Goal: Navigation & Orientation: Locate item on page

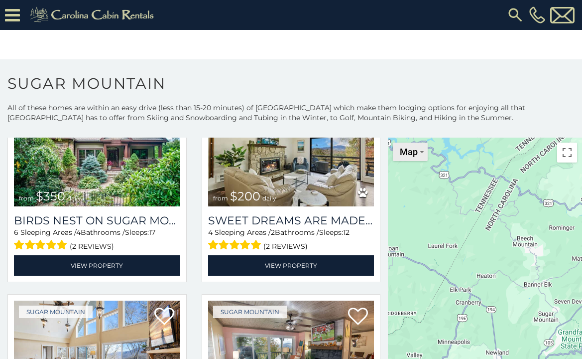
click at [419, 160] on button "Map" at bounding box center [410, 151] width 35 height 18
click at [411, 184] on li "Map" at bounding box center [423, 184] width 58 height 15
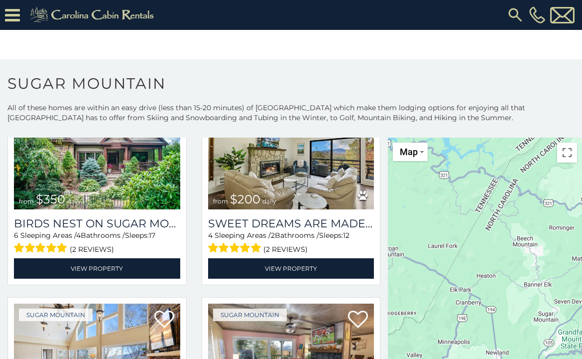
scroll to position [299, 0]
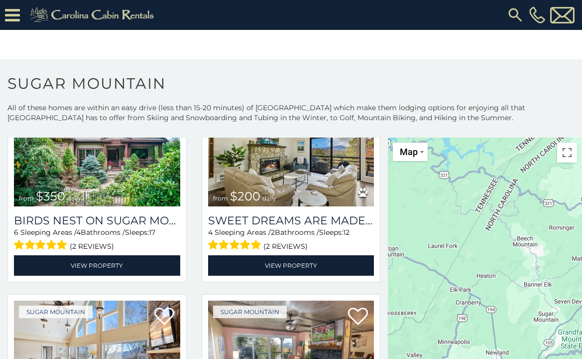
click at [509, 203] on div at bounding box center [485, 273] width 194 height 272
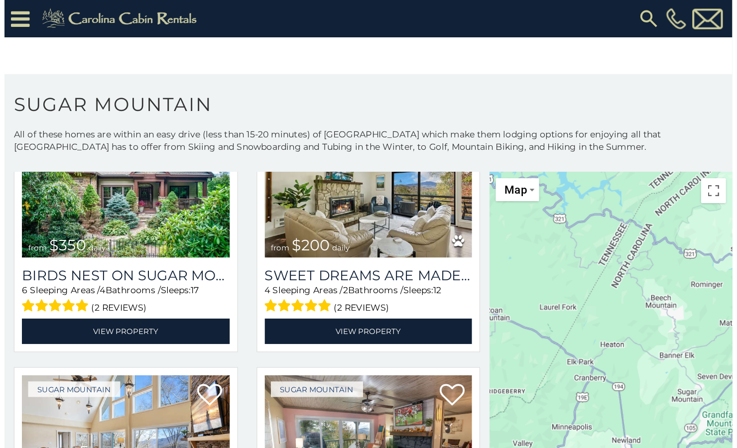
scroll to position [0, 0]
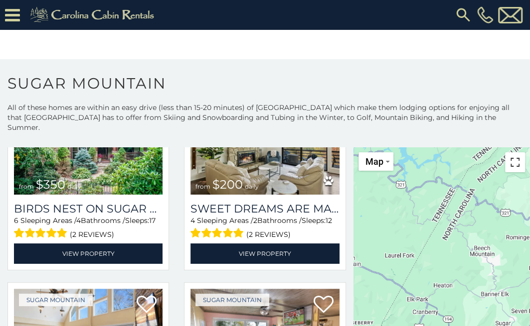
click at [512, 155] on button "Toggle fullscreen view" at bounding box center [515, 162] width 20 height 20
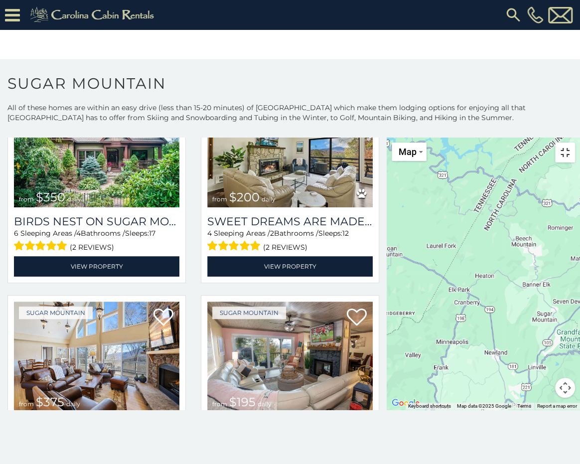
scroll to position [309, 0]
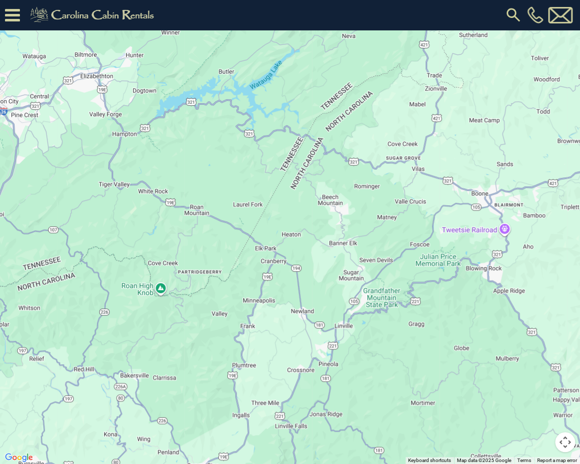
click at [297, 236] on div at bounding box center [290, 232] width 580 height 464
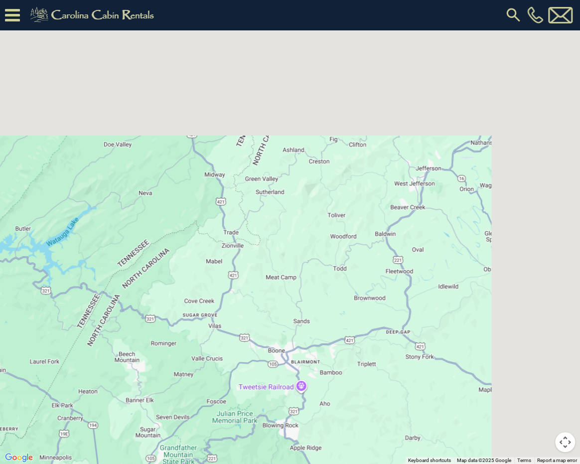
drag, startPoint x: 259, startPoint y: 194, endPoint x: 55, endPoint y: 353, distance: 258.1
click at [55, 353] on div at bounding box center [290, 232] width 580 height 464
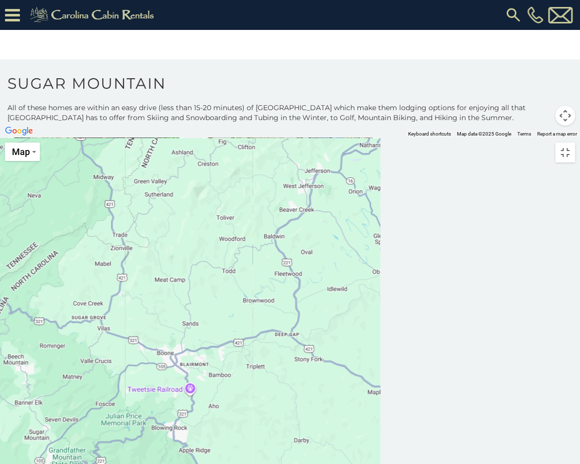
drag, startPoint x: 266, startPoint y: 238, endPoint x: 166, endPoint y: 358, distance: 156.7
click at [123, 137] on div at bounding box center [290, 137] width 580 height 0
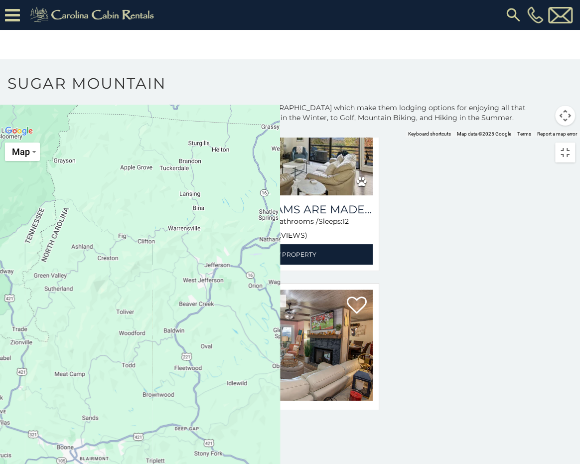
drag, startPoint x: 416, startPoint y: 194, endPoint x: 302, endPoint y: 265, distance: 134.6
click at [242, 137] on div at bounding box center [290, 137] width 580 height 0
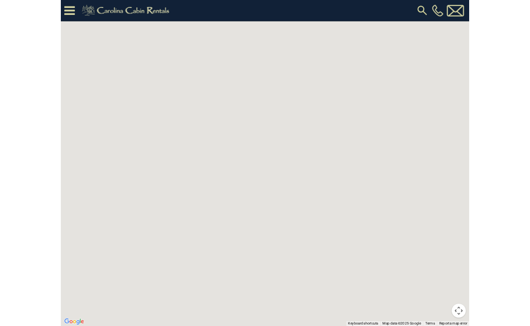
scroll to position [0, 0]
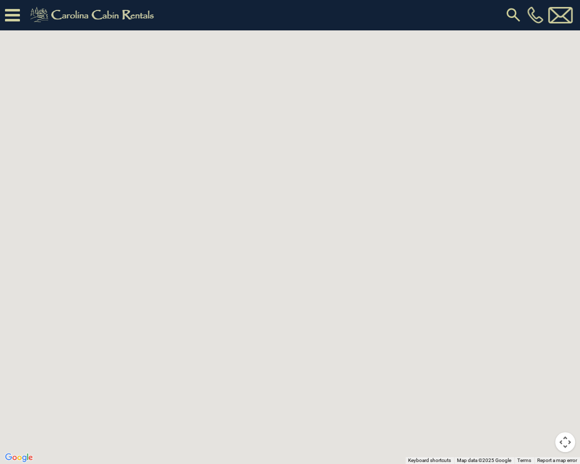
click at [563, 18] on button "Toggle fullscreen view" at bounding box center [565, 15] width 20 height 20
